Goal: Information Seeking & Learning: Learn about a topic

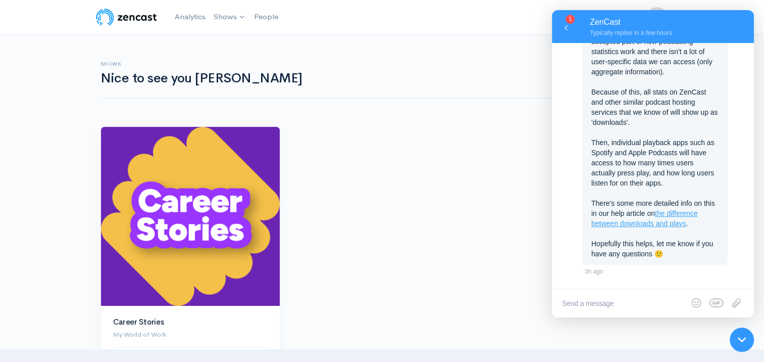
scroll to position [50, 0]
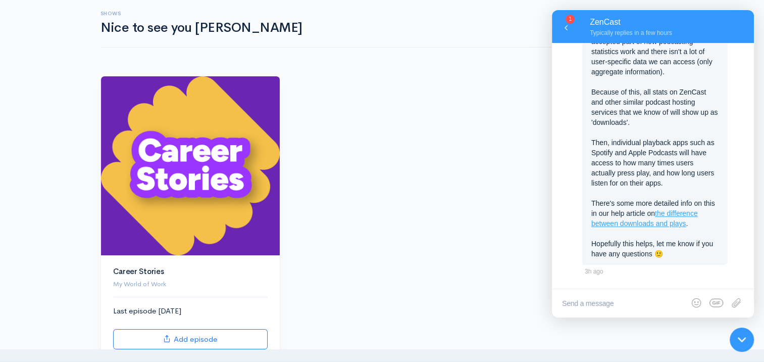
click at [586, 308] on textarea at bounding box center [653, 303] width 202 height 28
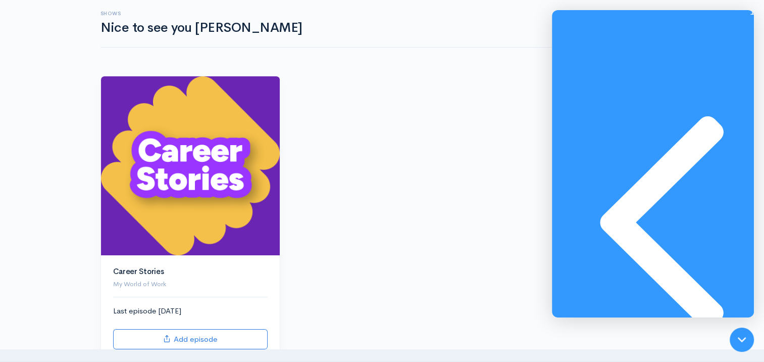
scroll to position [478, 0]
type textarea "Okay, thank you for the explainer, that makes sense. Just needed the context to…"
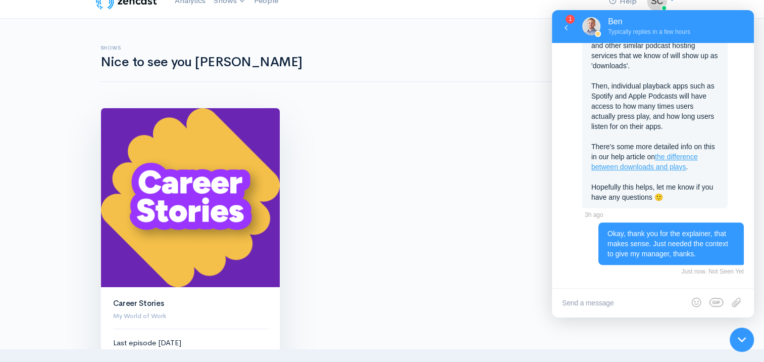
scroll to position [0, 0]
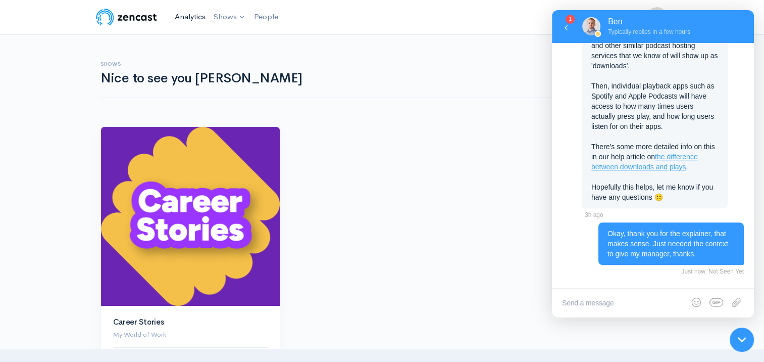
click at [180, 13] on link "Analytics" at bounding box center [190, 17] width 39 height 22
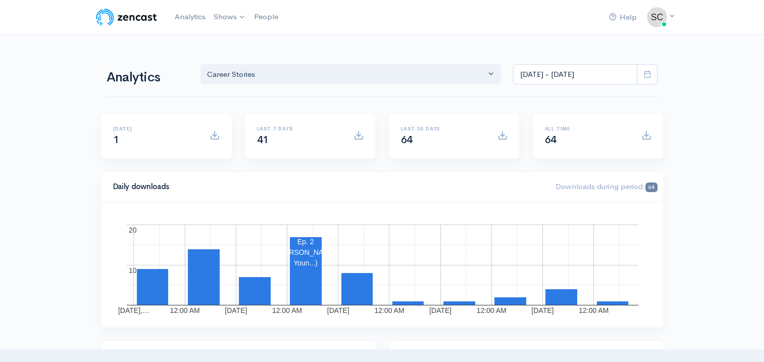
drag, startPoint x: 709, startPoint y: 282, endPoint x: 711, endPoint y: 29, distance: 253.0
